Goal: Task Accomplishment & Management: Manage account settings

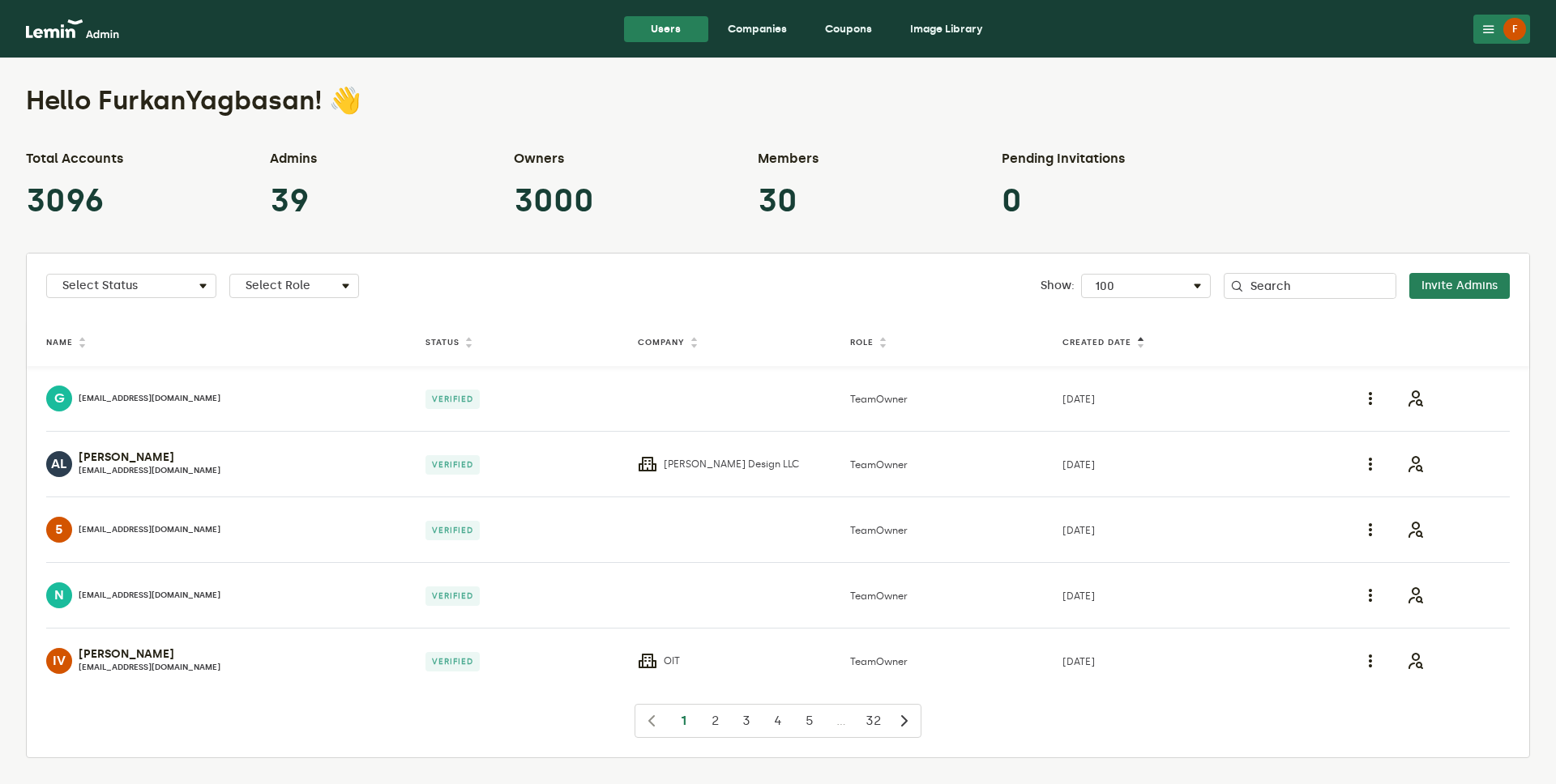
click at [766, 24] on link "Companies" at bounding box center [757, 29] width 85 height 26
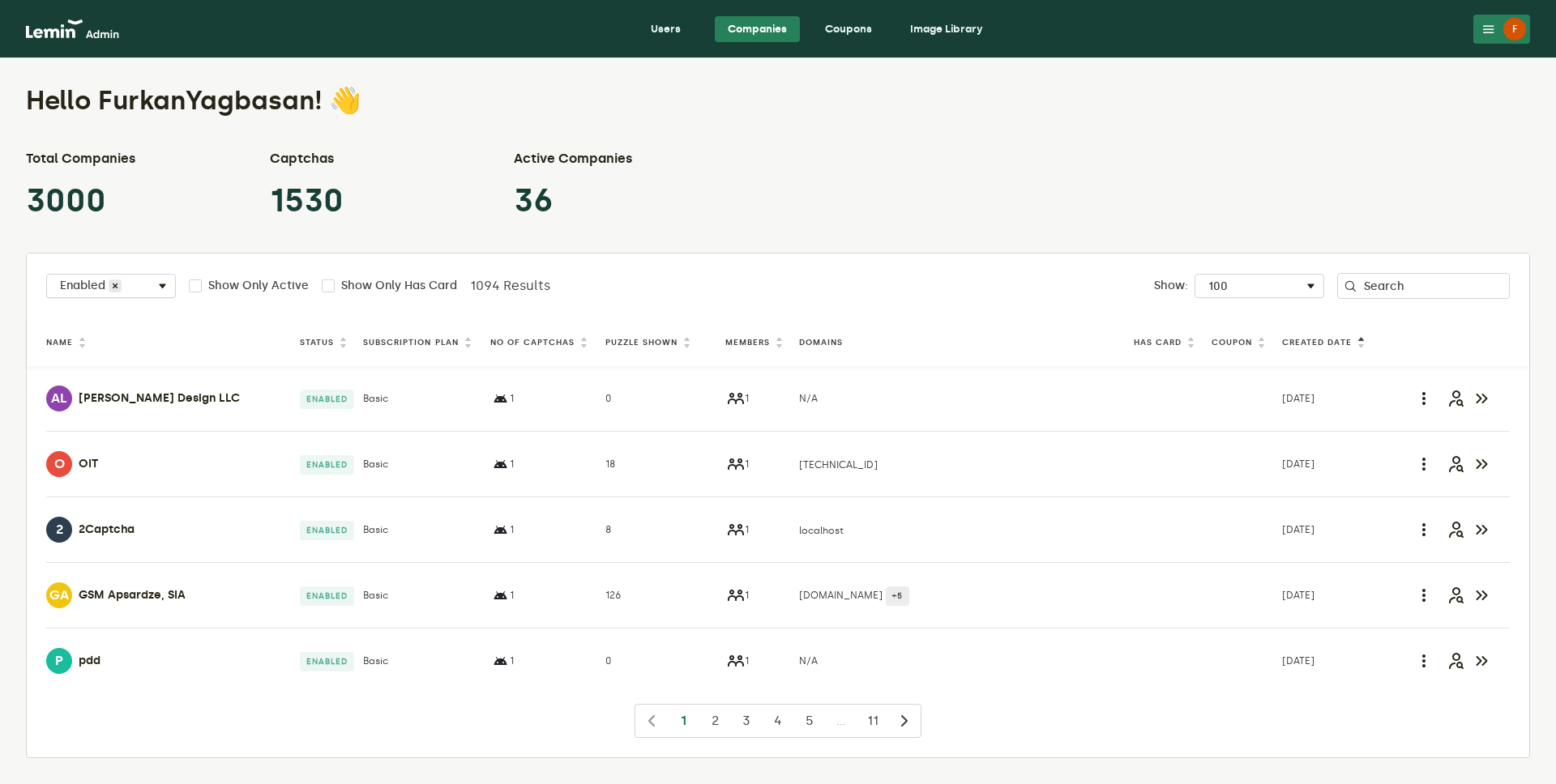
click at [146, 280] on div "Select Status Enabled" at bounding box center [111, 289] width 128 height 19
click at [121, 364] on label "Disabled" at bounding box center [103, 367] width 49 height 13
checkbox input "true"
click at [121, 342] on label "Enabled" at bounding box center [101, 341] width 45 height 13
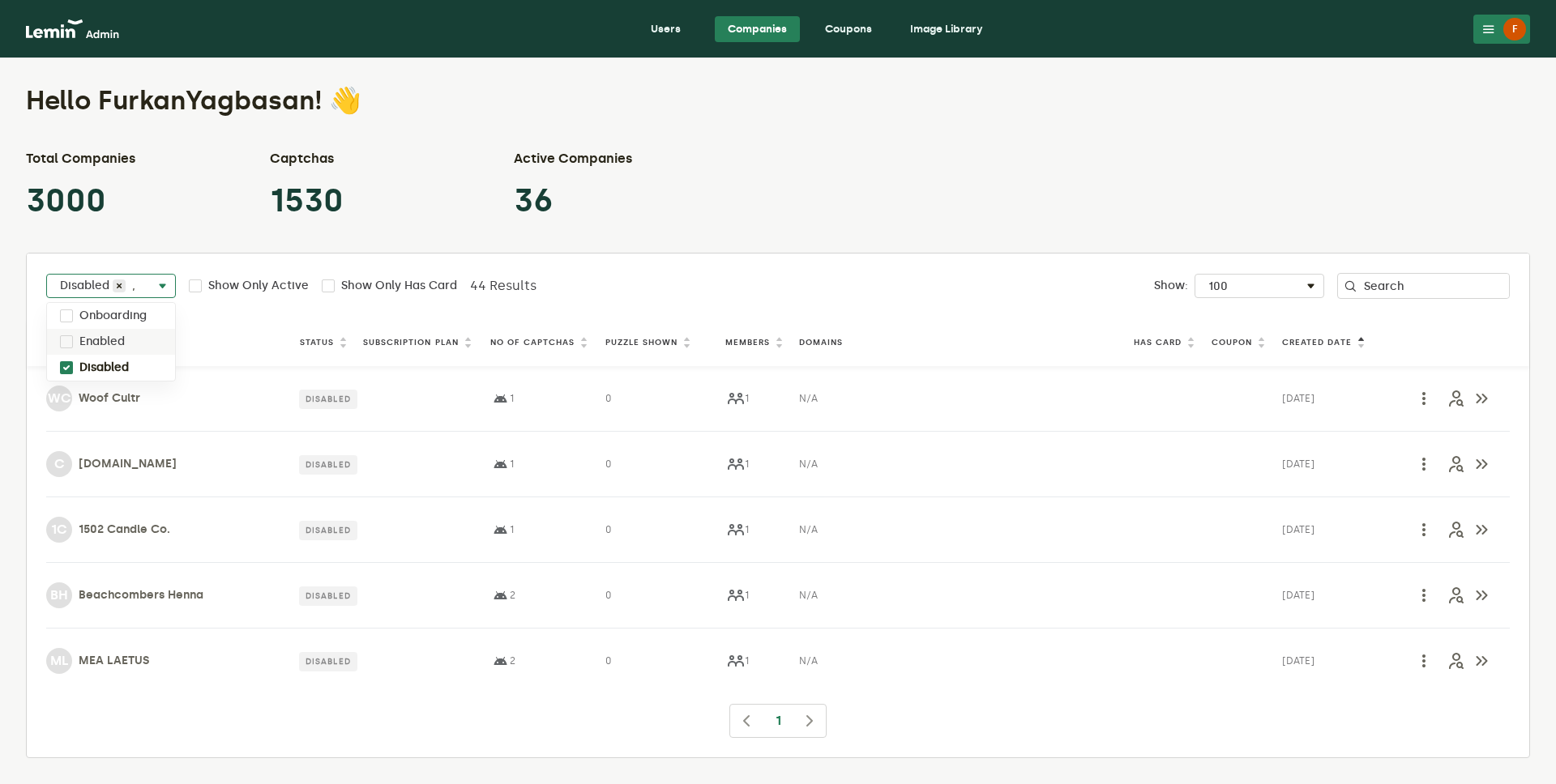
click at [121, 341] on label "Enabled" at bounding box center [101, 341] width 45 height 13
checkbox input "true"
click at [114, 365] on label "Disabled" at bounding box center [103, 367] width 49 height 13
checkbox input "false"
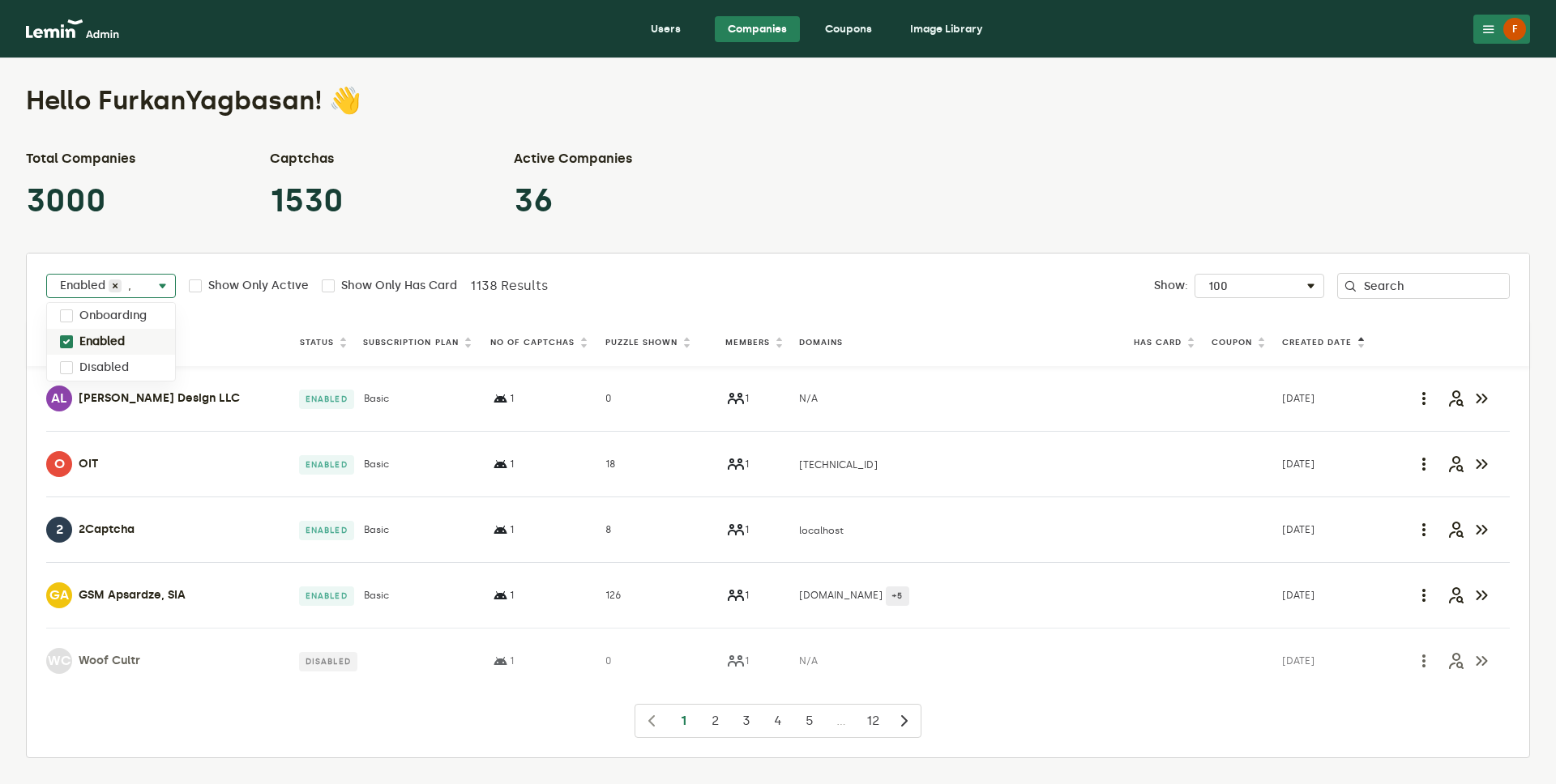
click at [692, 212] on div "Total Companies 3000 Captchas 1530 Active Companies 36" at bounding box center [778, 185] width 1504 height 71
click at [642, 351] on th "Puzzle Shown" at bounding box center [662, 342] width 120 height 22
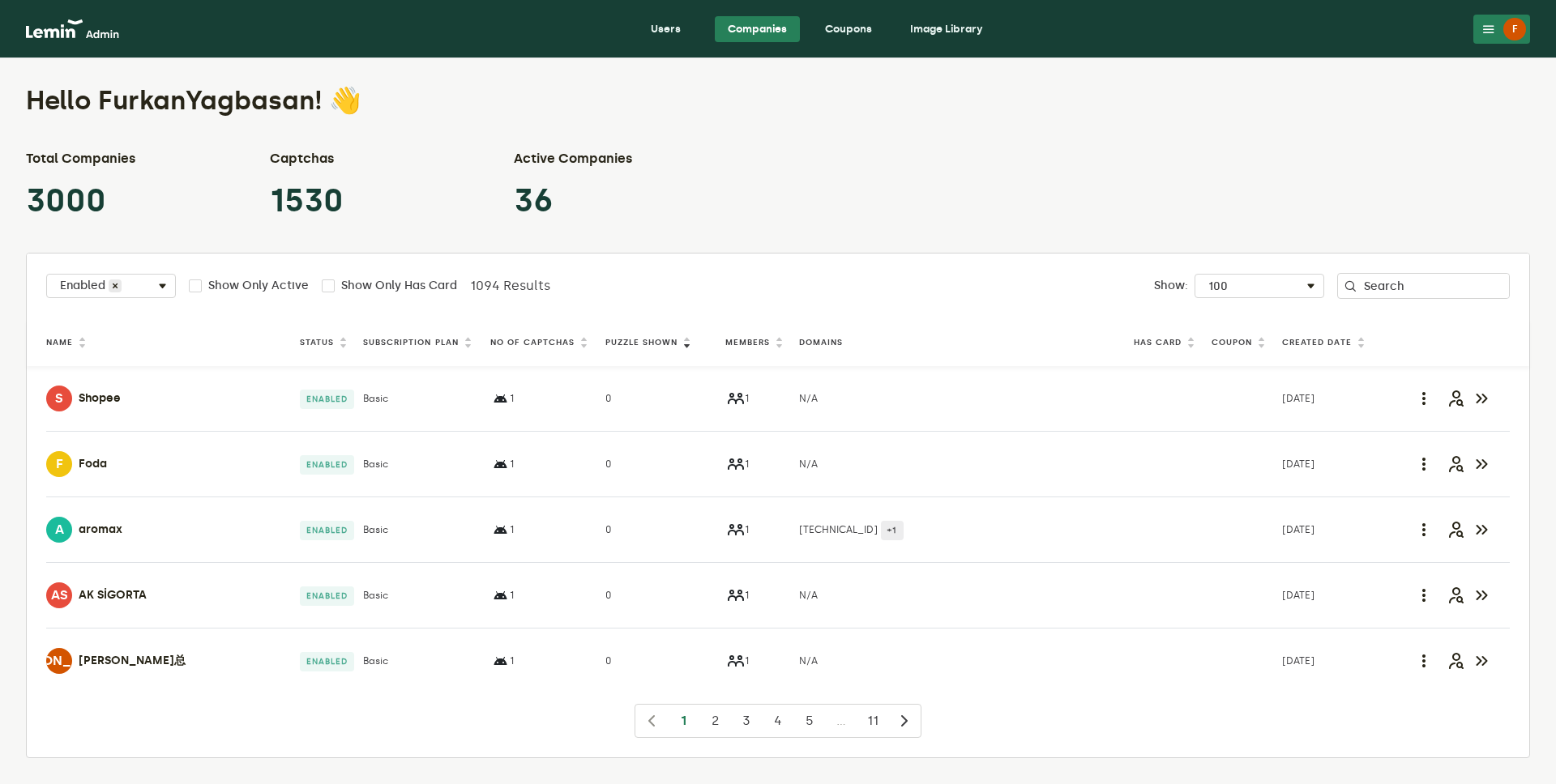
click at [642, 343] on label "Puzzle Shown" at bounding box center [642, 342] width 72 height 13
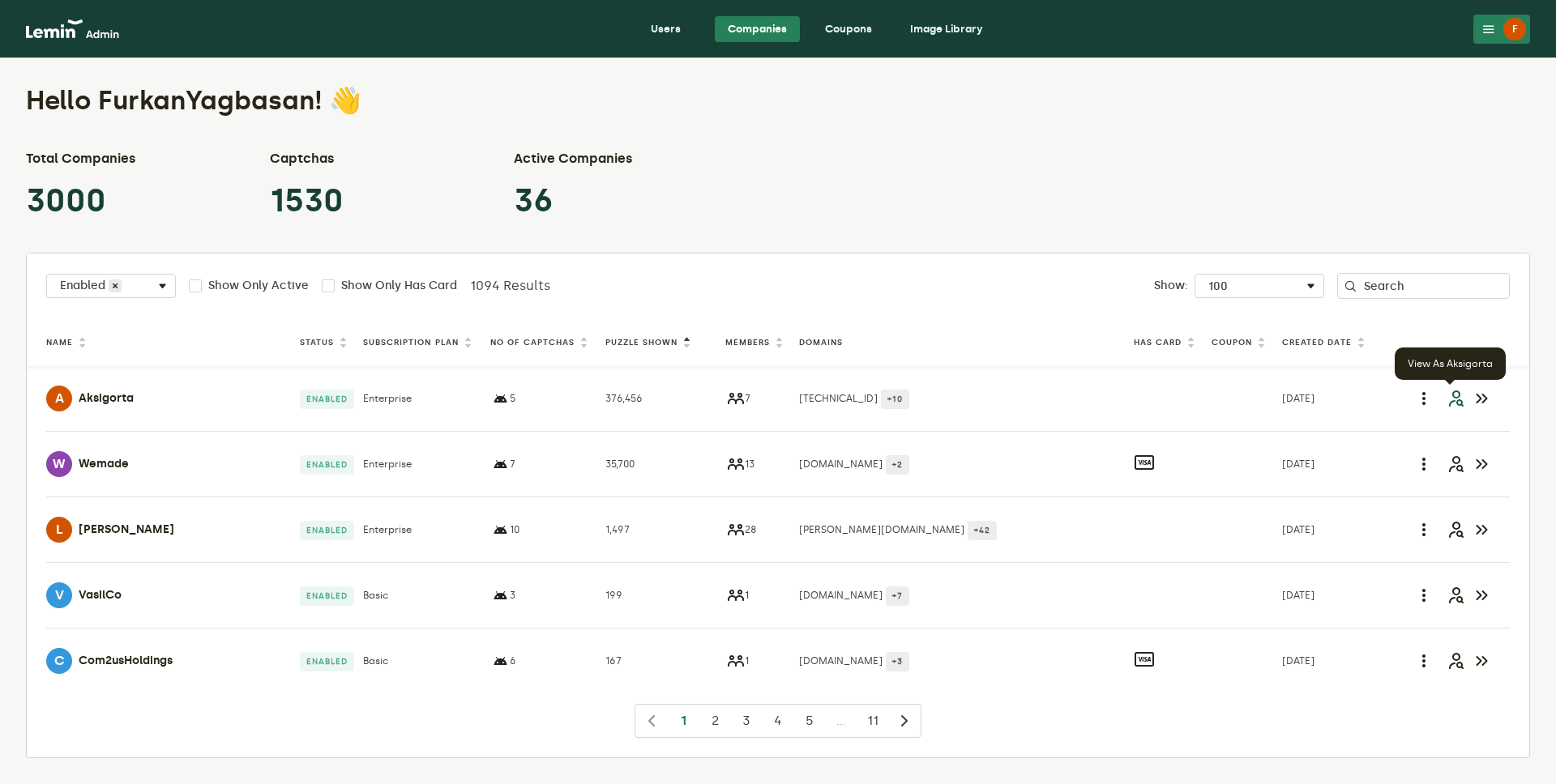
click at [1453, 398] on icon "button" at bounding box center [1456, 398] width 19 height 19
click at [1449, 464] on icon "button" at bounding box center [1456, 464] width 19 height 19
